Goal: Information Seeking & Learning: Learn about a topic

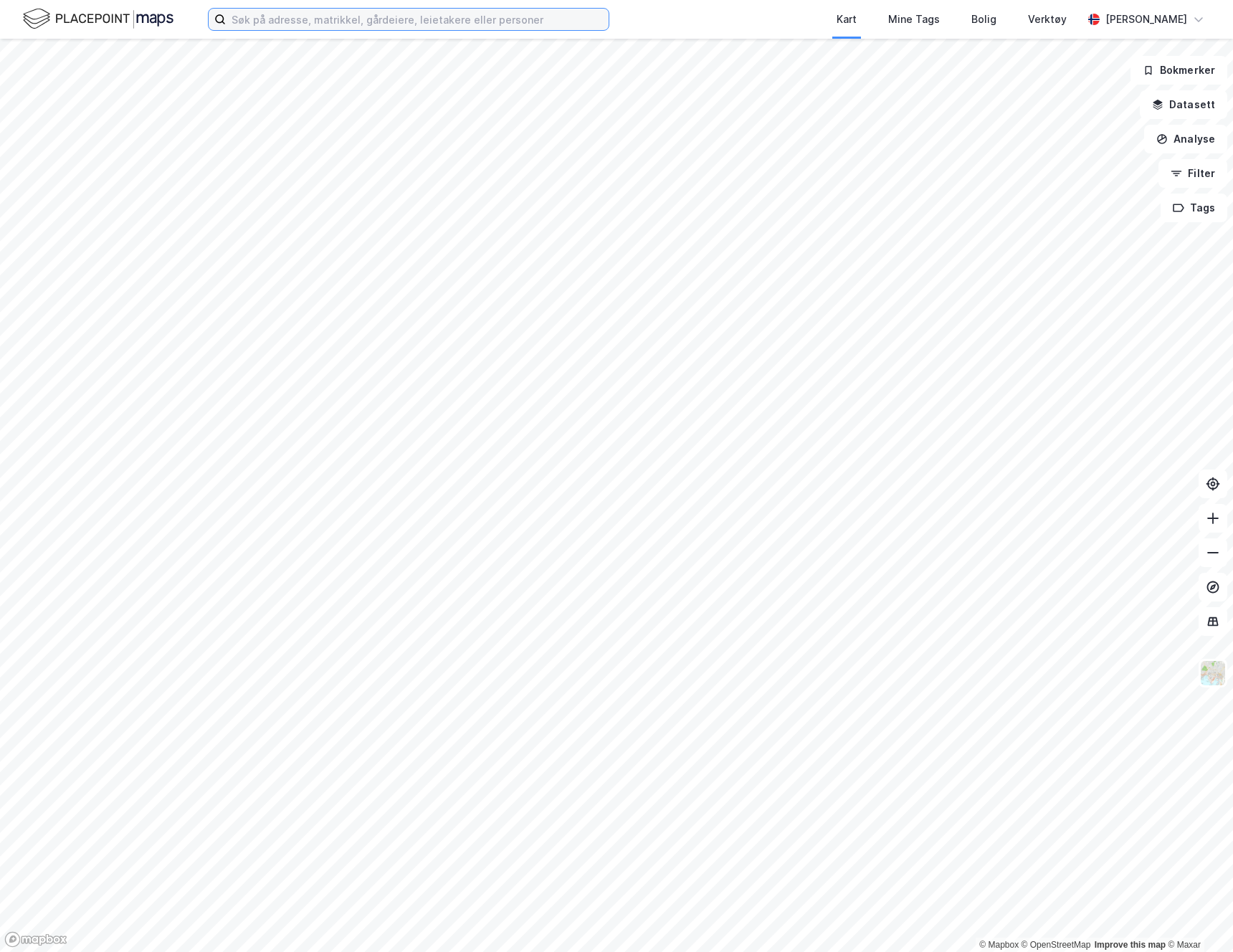
click at [488, 13] on input at bounding box center [417, 19] width 383 height 21
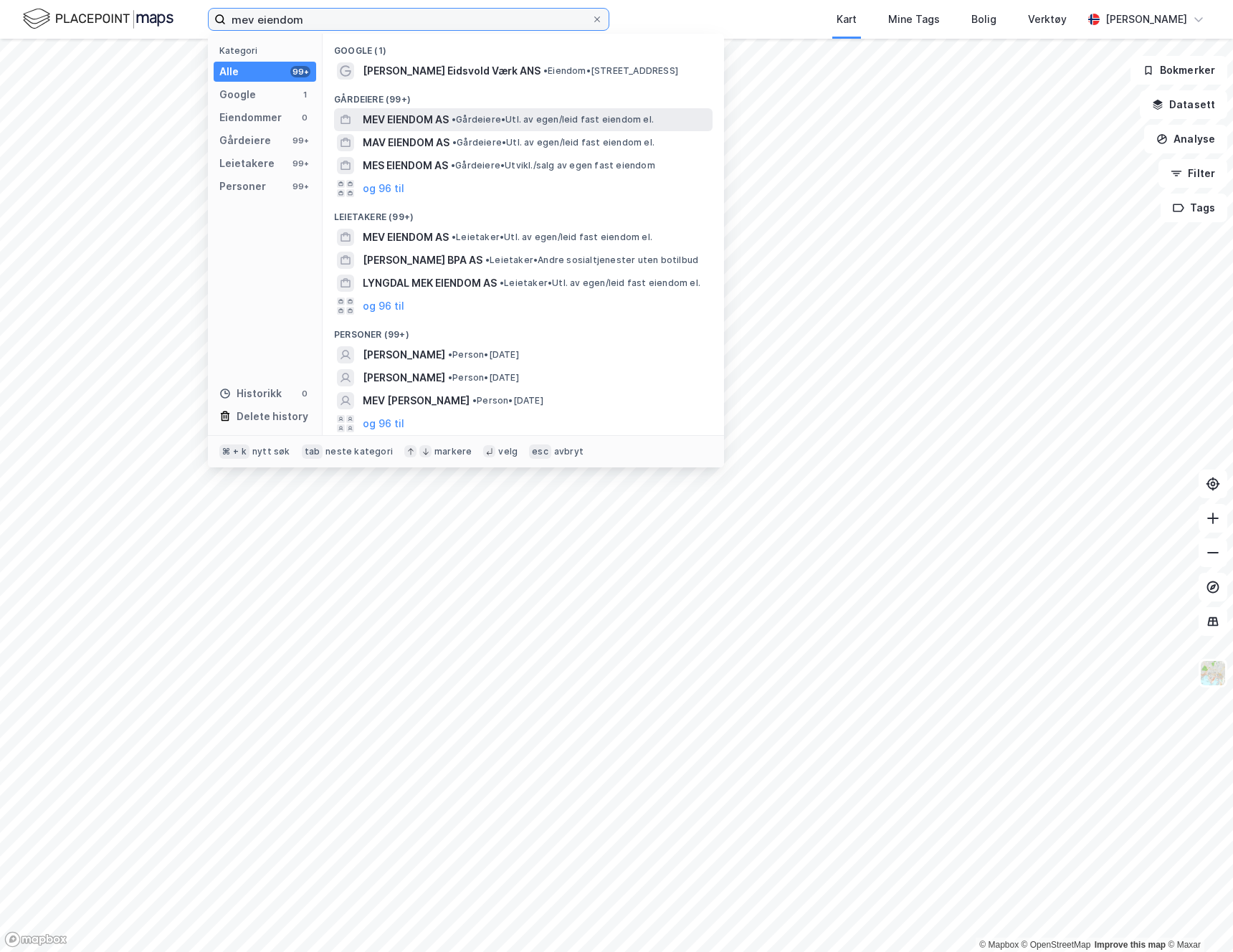
type input "mev eiendom"
click at [409, 117] on span "MEV EIENDOM AS" at bounding box center [405, 119] width 86 height 17
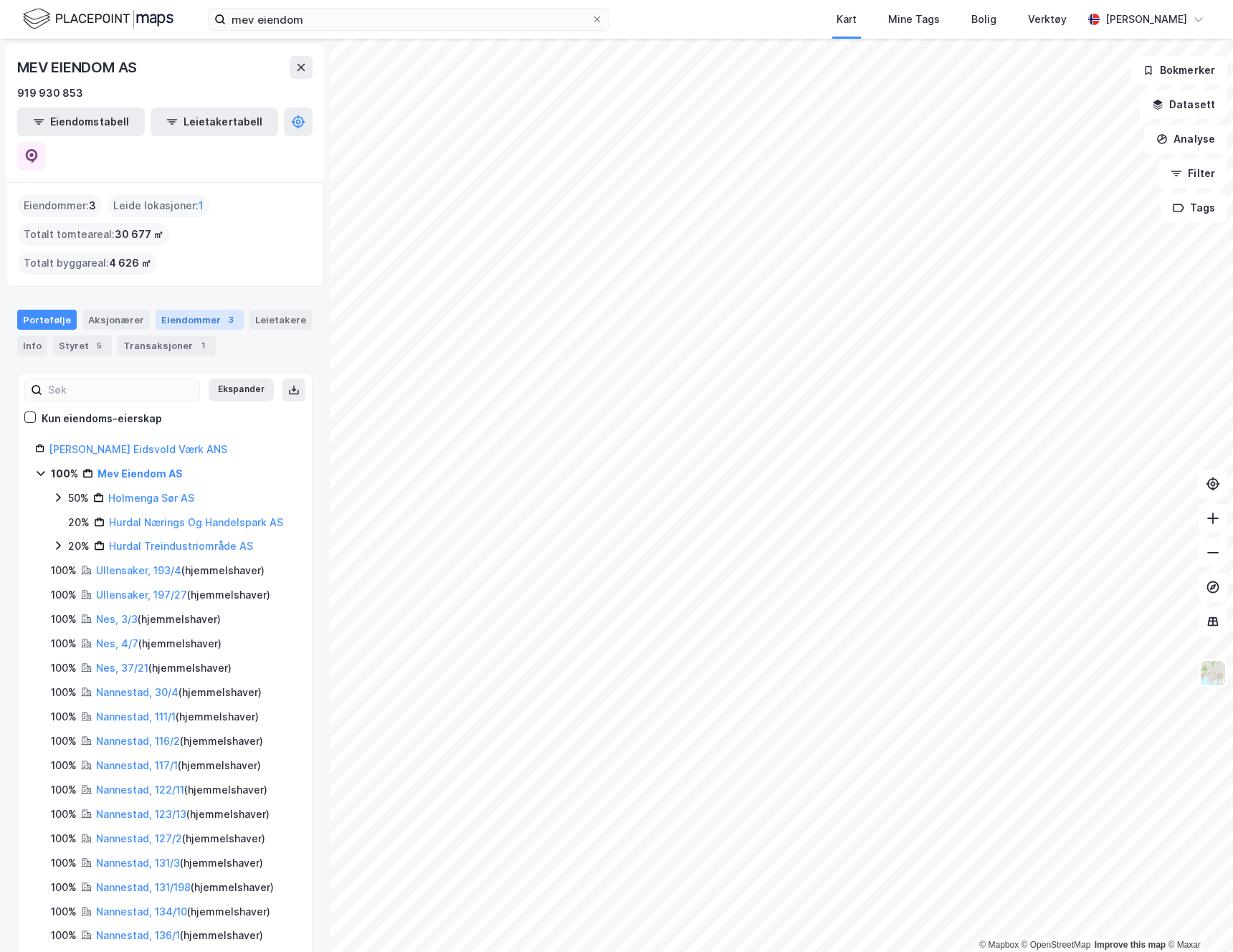
click at [209, 310] on div "Eiendommer 3" at bounding box center [199, 319] width 88 height 20
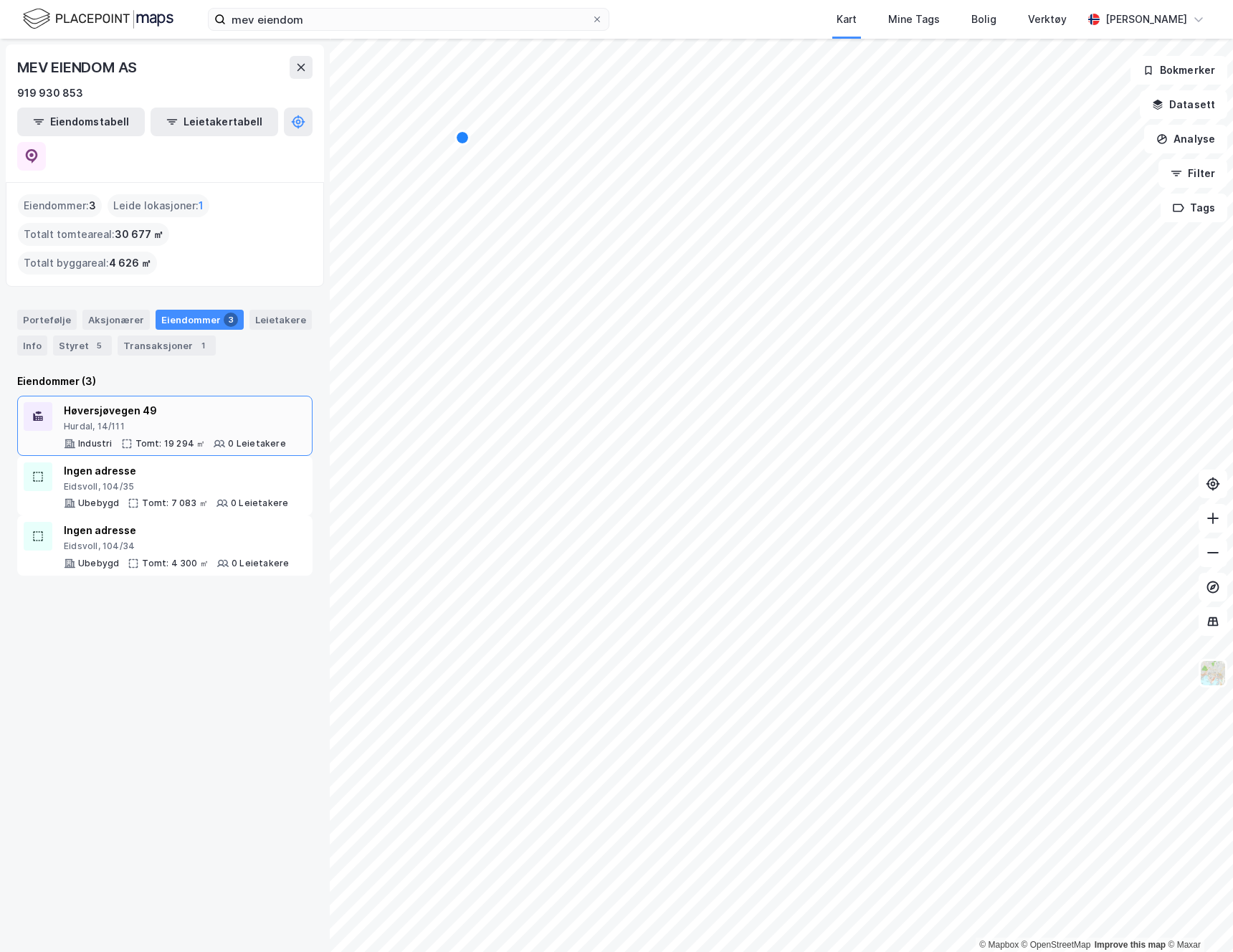
click at [170, 421] on div "Hurdal, 14/111" at bounding box center [175, 427] width 222 height 12
click at [88, 481] on div "Eidsvoll, 104/35" at bounding box center [176, 487] width 224 height 12
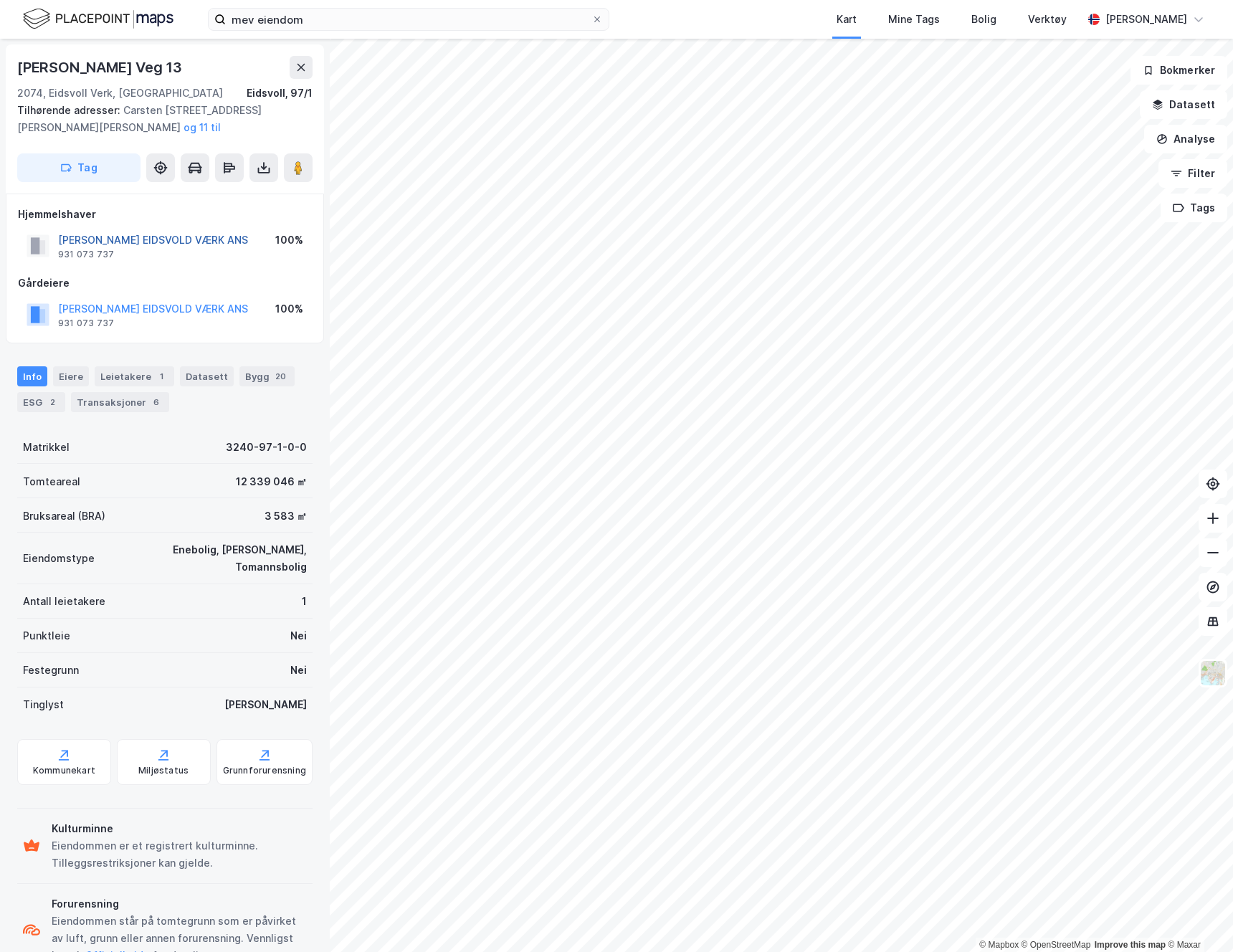
click at [0, 0] on button "MATHIESEN EIDSVOLD VÆRK ANS" at bounding box center [0, 0] width 0 height 0
